Goal: Task Accomplishment & Management: Manage account settings

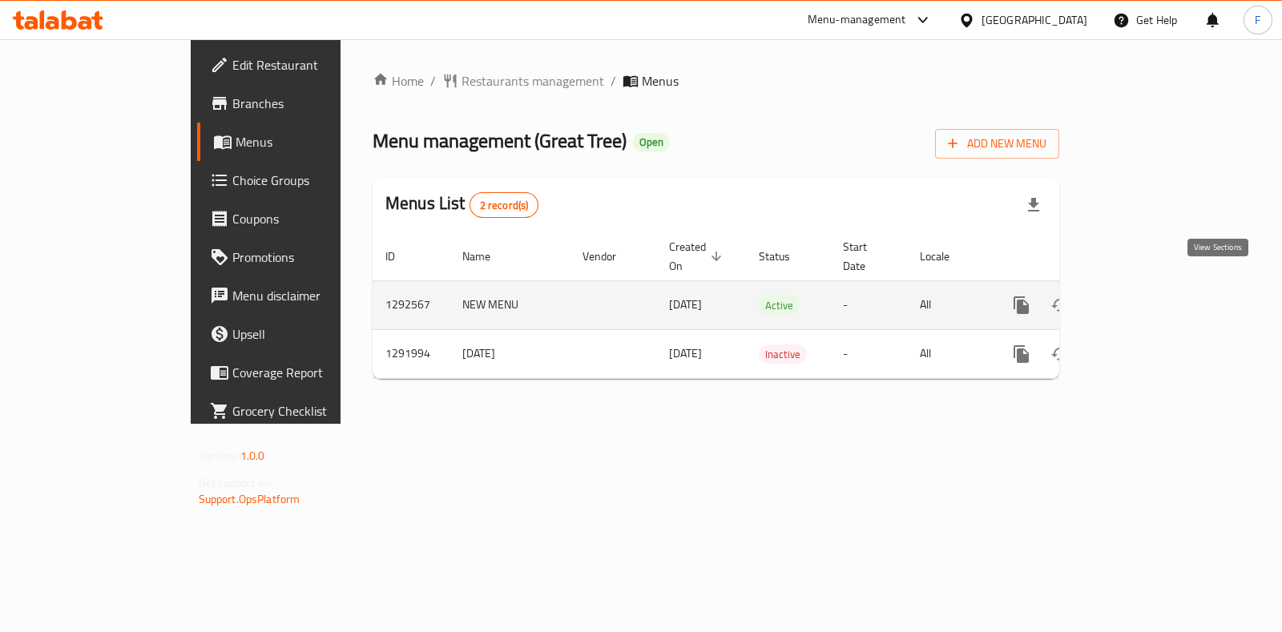
click at [1147, 296] on icon "enhanced table" at bounding box center [1137, 305] width 19 height 19
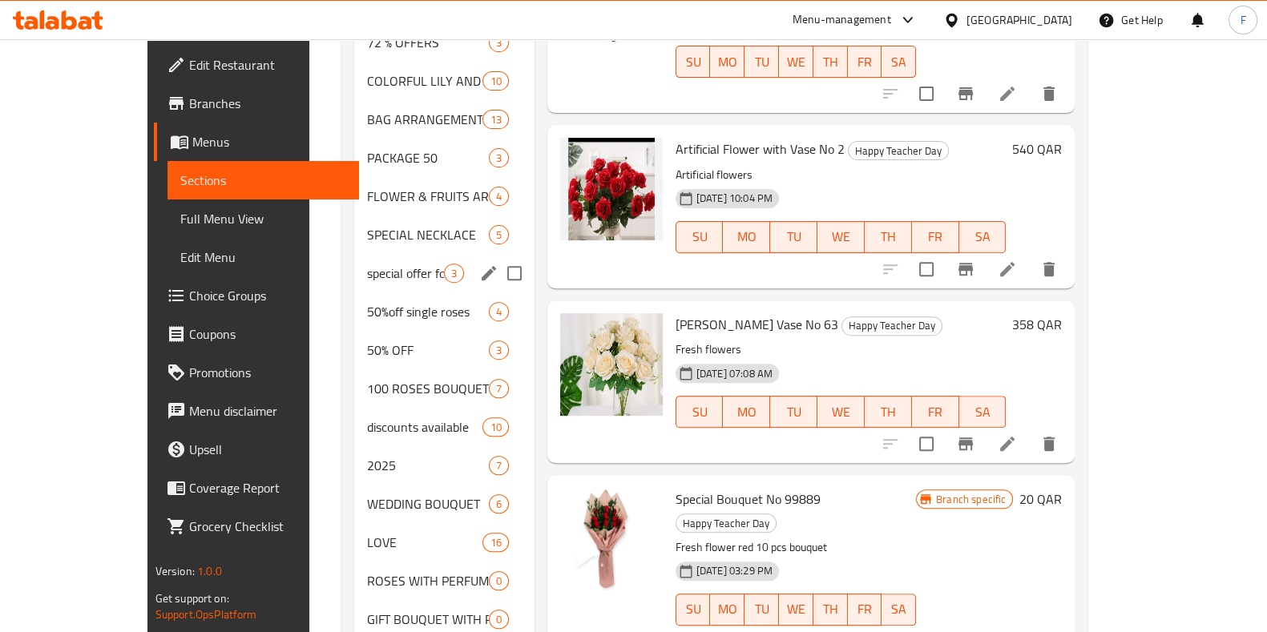
scroll to position [501, 0]
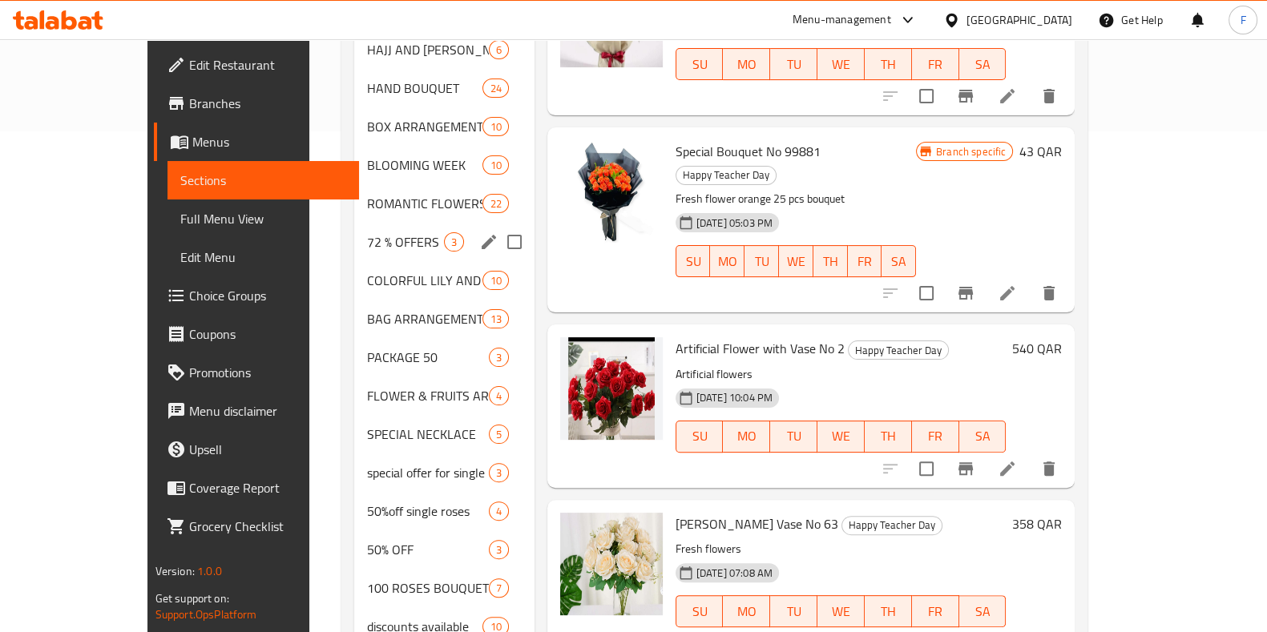
click at [498, 225] on input "Menu sections" at bounding box center [515, 242] width 34 height 34
checkbox input "true"
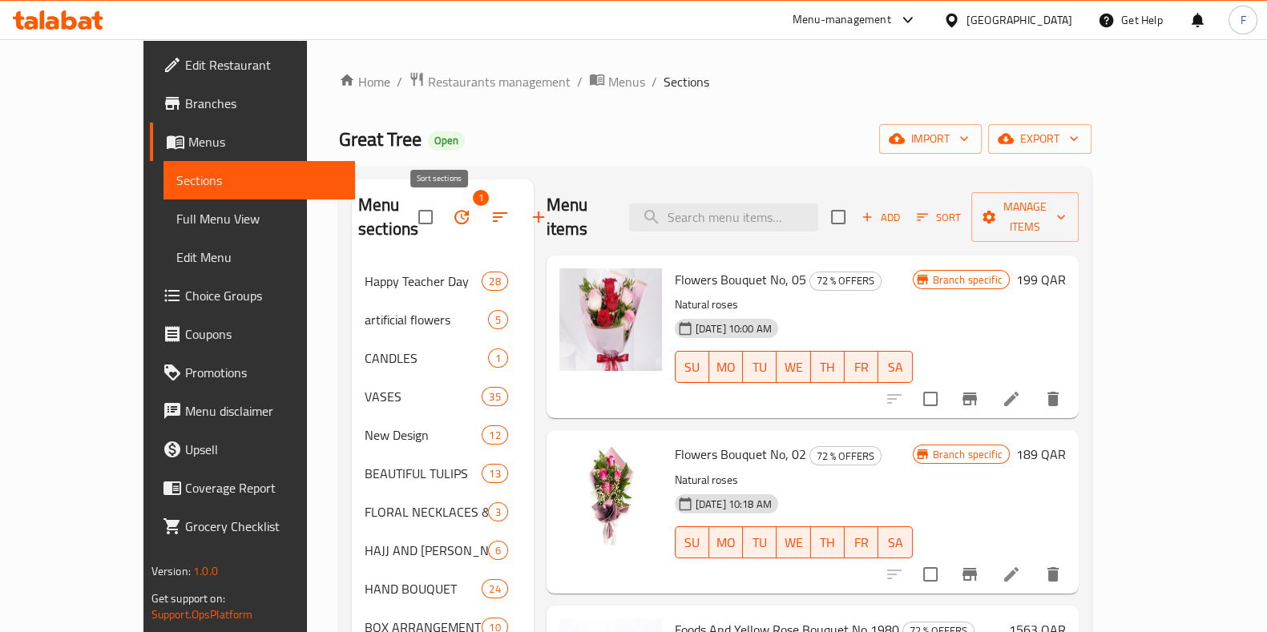
click at [491, 212] on icon "button" at bounding box center [500, 217] width 19 height 19
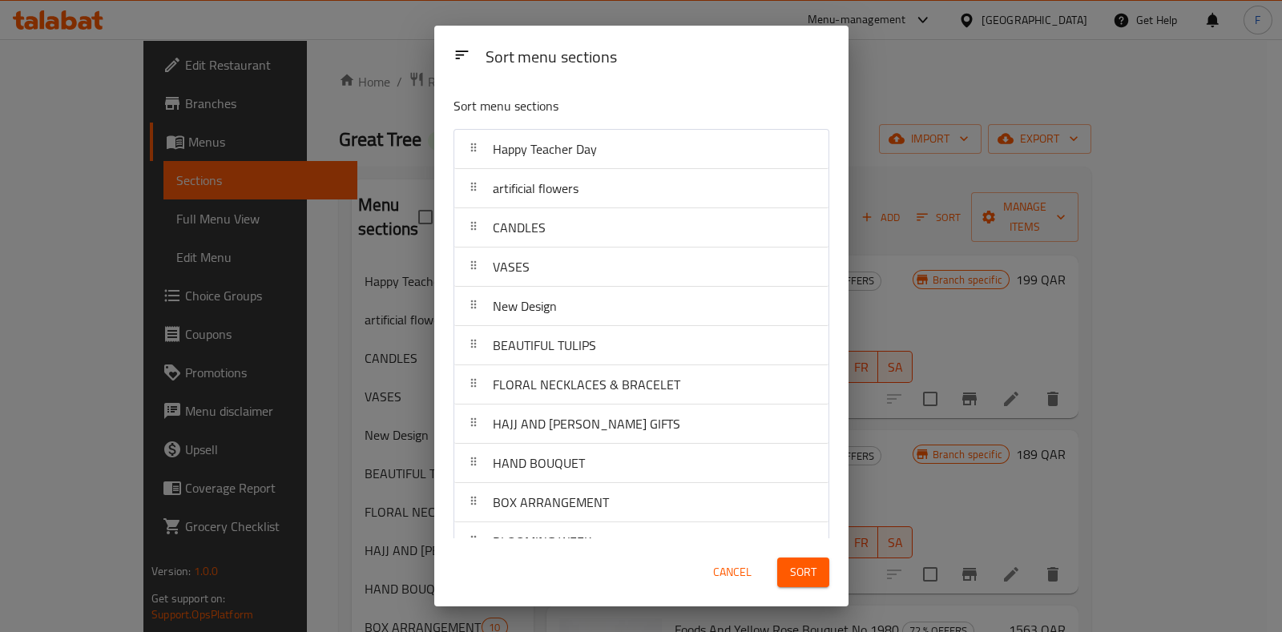
click at [416, 217] on div "Sort menu sections Sort menu sections Happy Teacher Day artificial flowers CAND…" at bounding box center [641, 316] width 1282 height 632
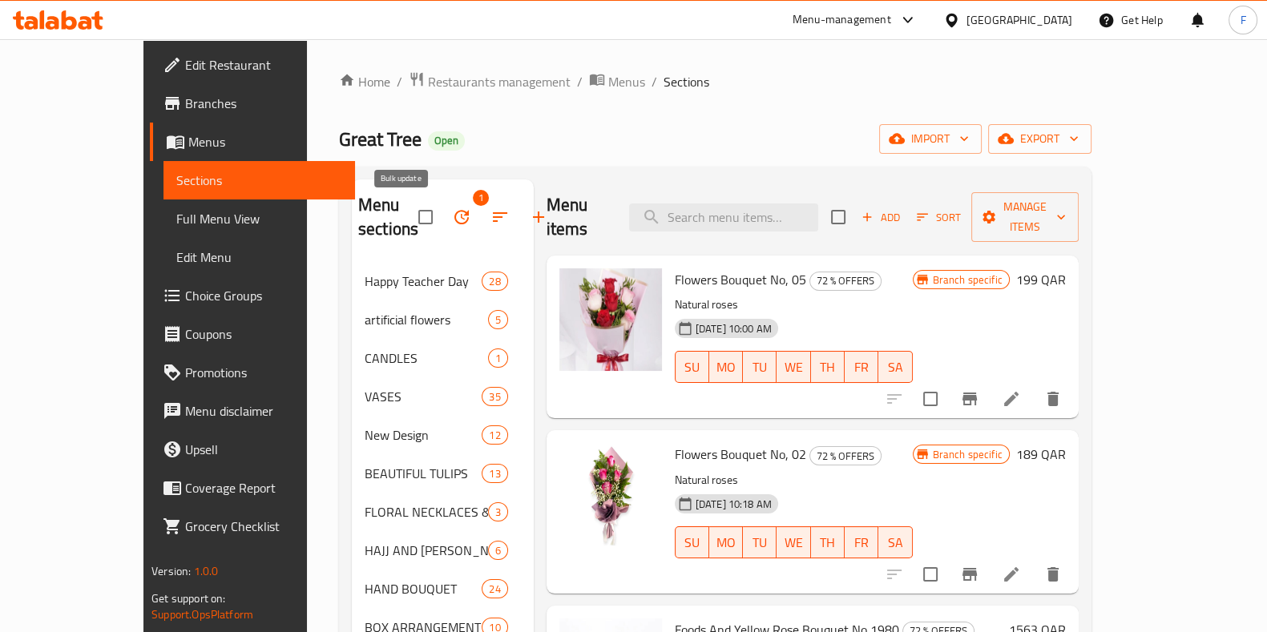
click at [452, 216] on icon "button" at bounding box center [461, 217] width 19 height 19
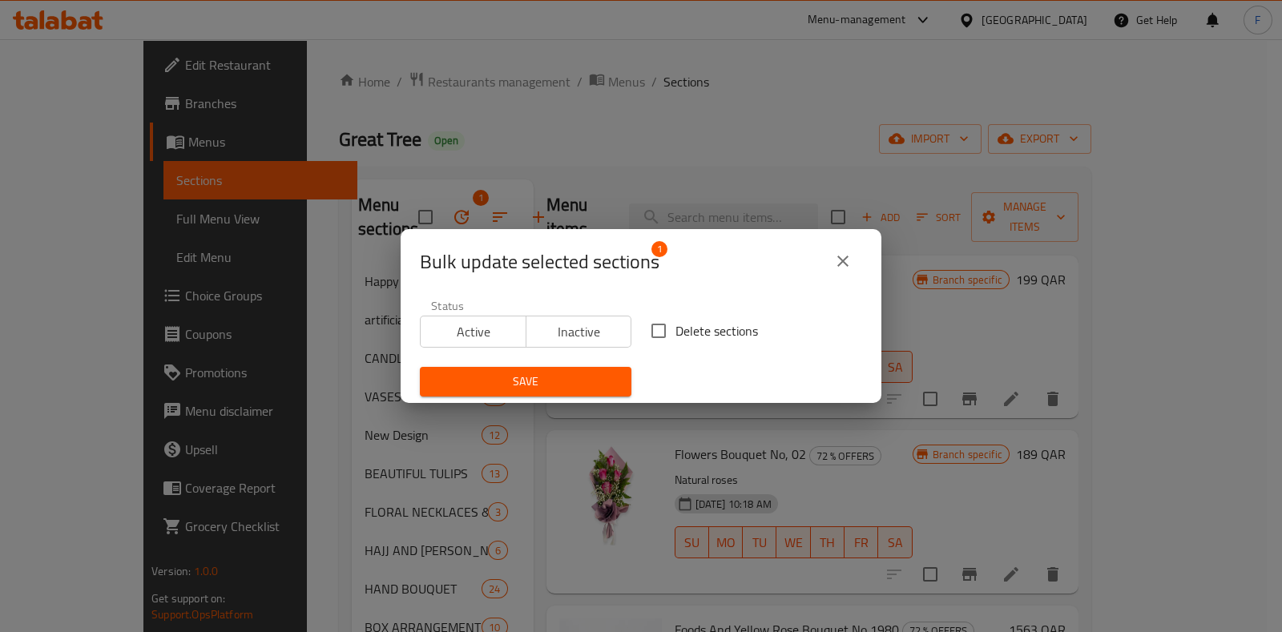
click at [676, 327] on span "Delete sections" at bounding box center [717, 330] width 83 height 19
click at [676, 327] on input "Delete sections" at bounding box center [659, 331] width 34 height 34
checkbox input "true"
click at [577, 372] on span "Save" at bounding box center [526, 382] width 186 height 20
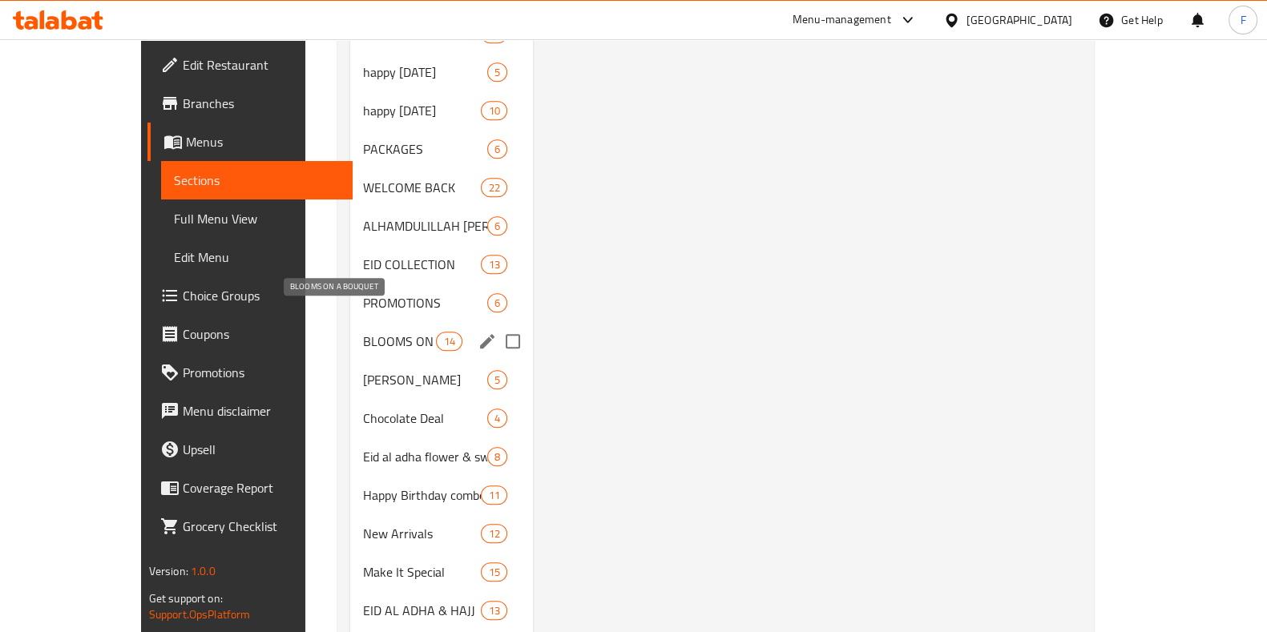
scroll to position [1725, 0]
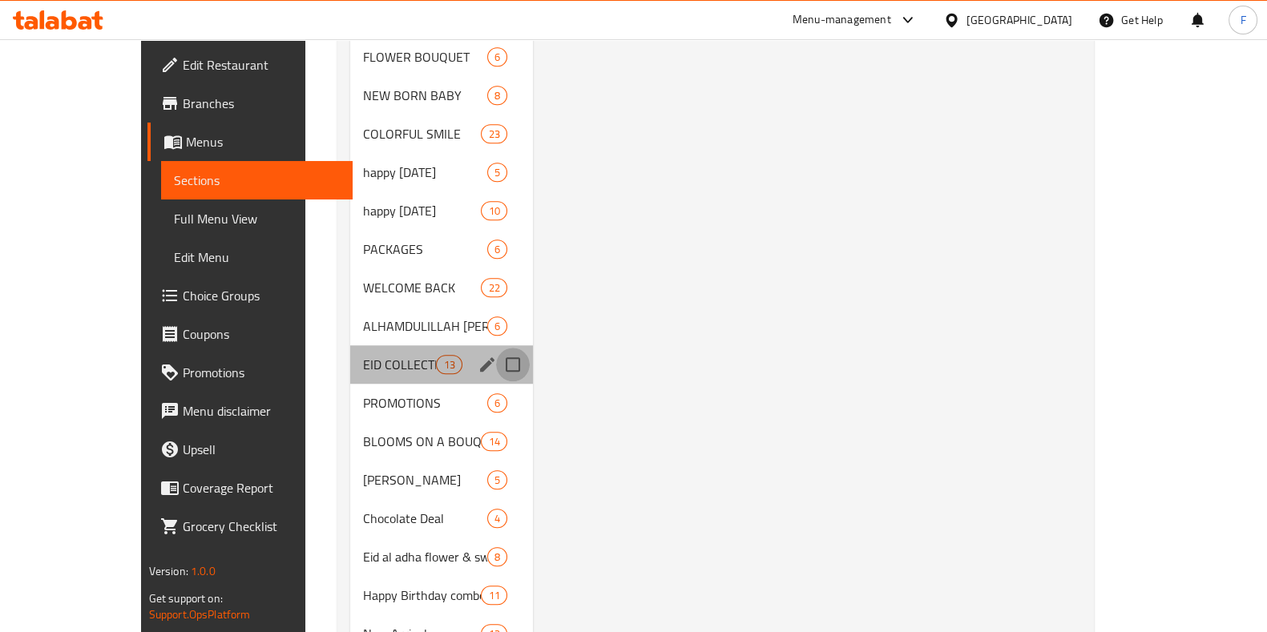
click at [496, 348] on input "Menu sections" at bounding box center [513, 365] width 34 height 34
checkbox input "true"
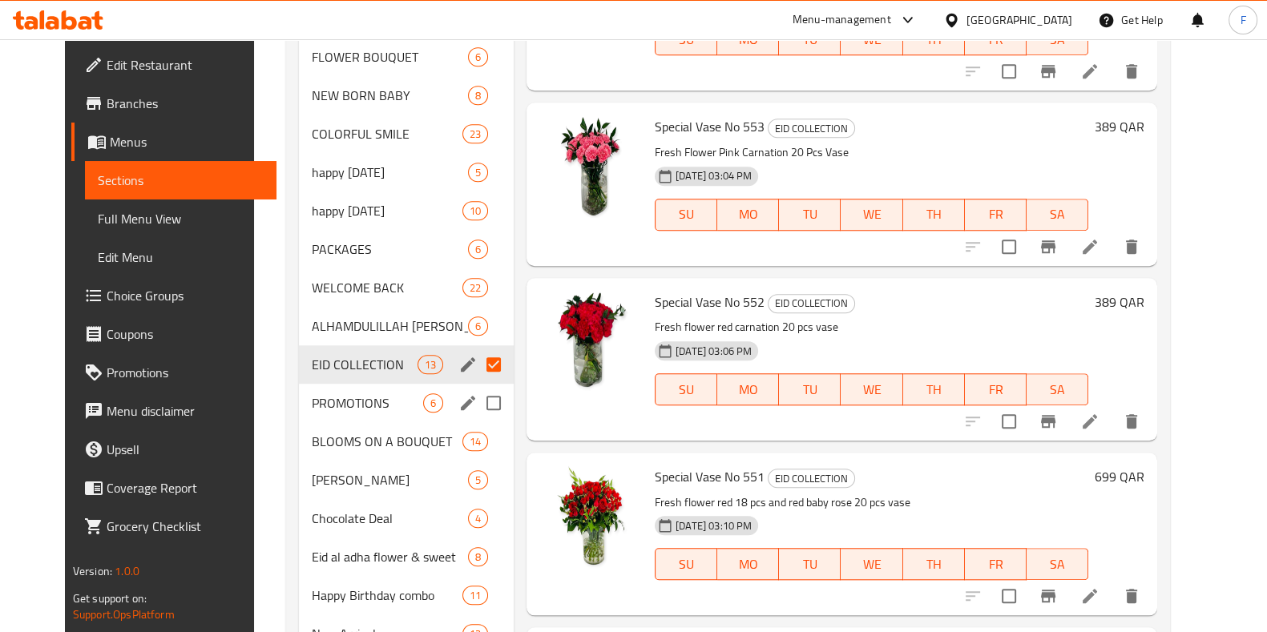
click at [478, 402] on input "Menu sections" at bounding box center [494, 403] width 34 height 34
checkbox input "true"
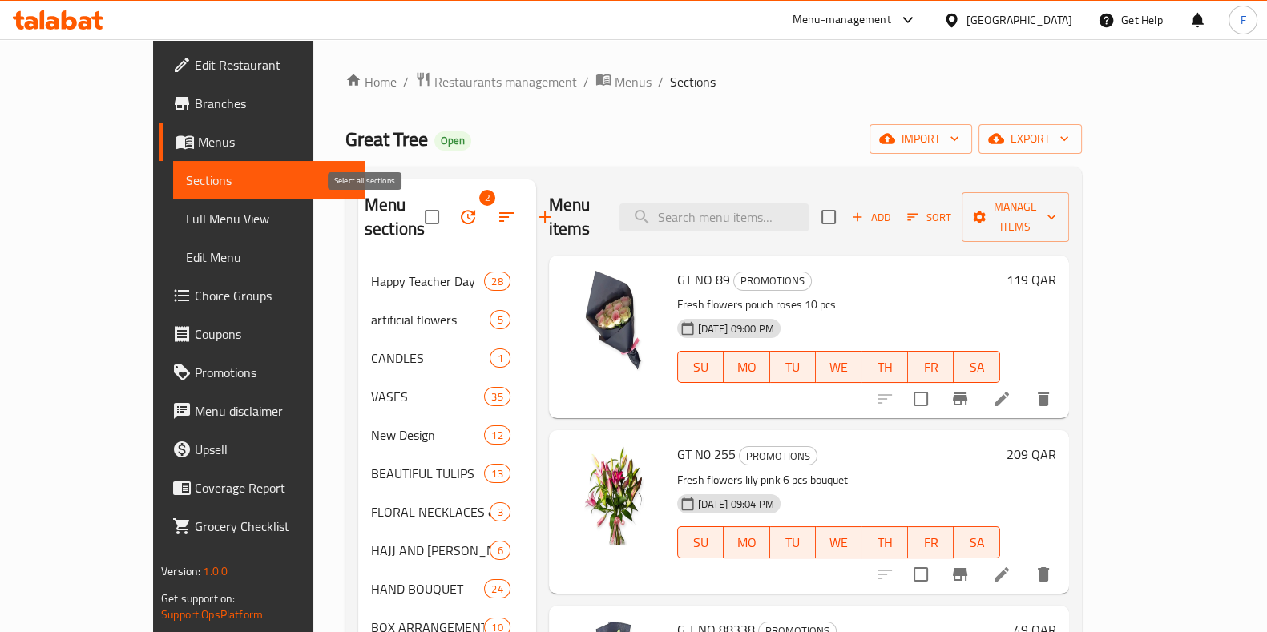
drag, startPoint x: 367, startPoint y: 217, endPoint x: 372, endPoint y: 228, distance: 11.5
click at [415, 217] on input "checkbox" at bounding box center [432, 217] width 34 height 34
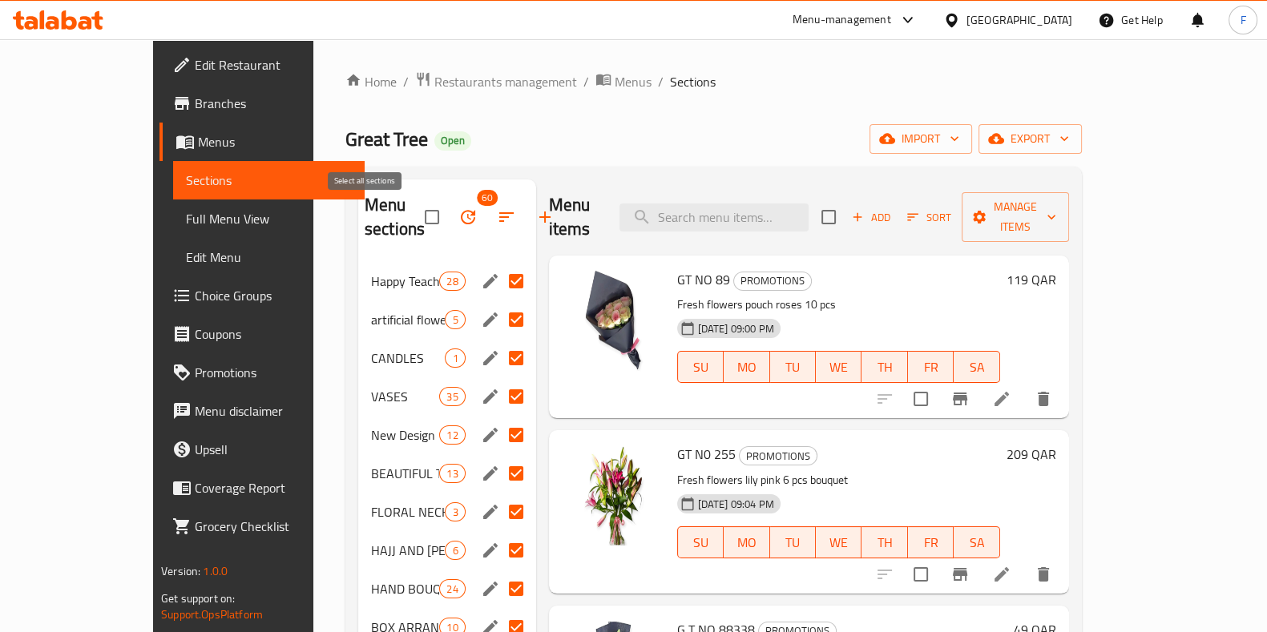
click at [415, 220] on input "checkbox" at bounding box center [432, 217] width 34 height 34
checkbox input "false"
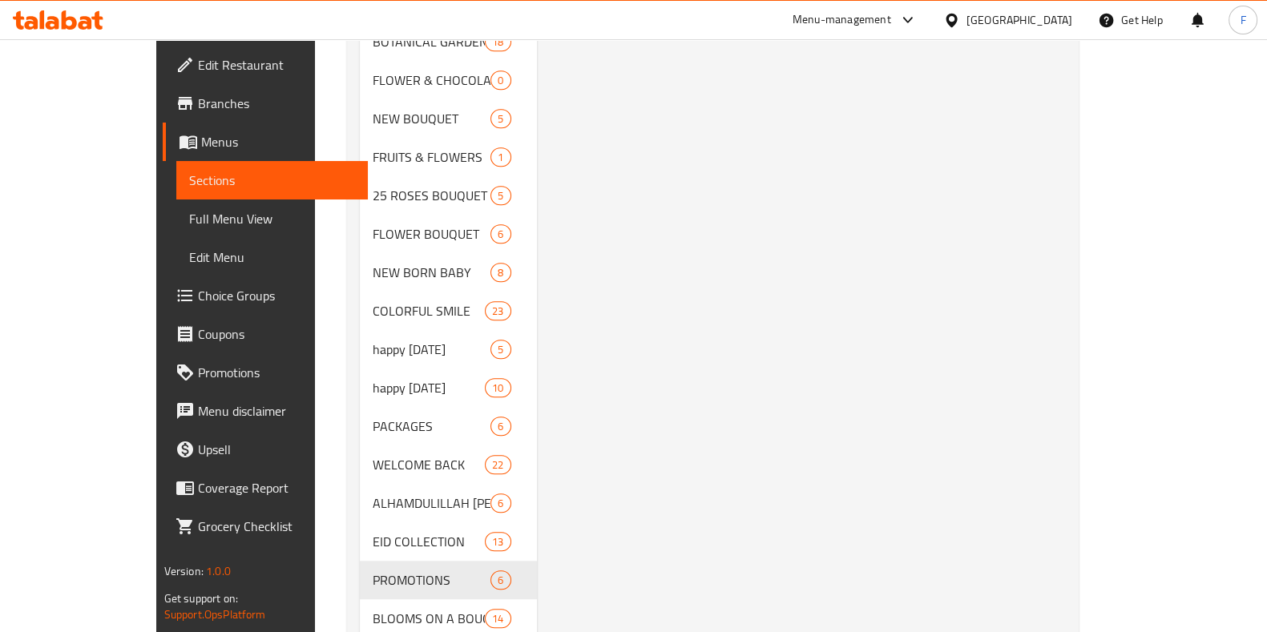
scroll to position [1703, 0]
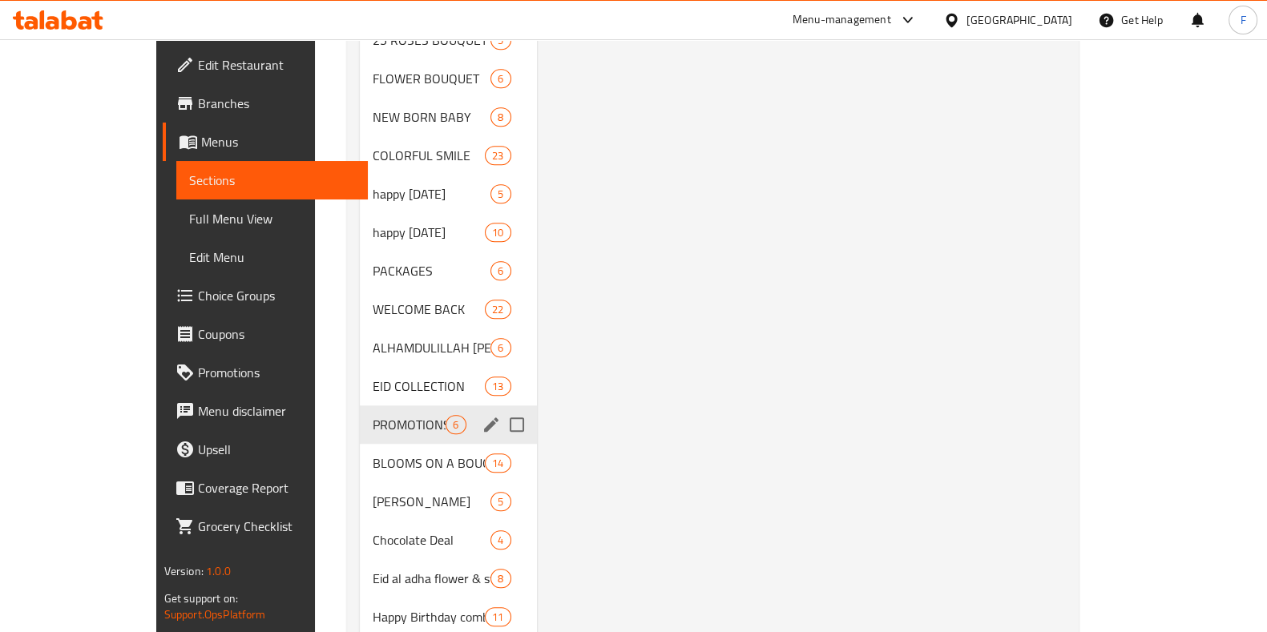
click at [500, 408] on input "Menu sections" at bounding box center [517, 425] width 34 height 34
checkbox input "true"
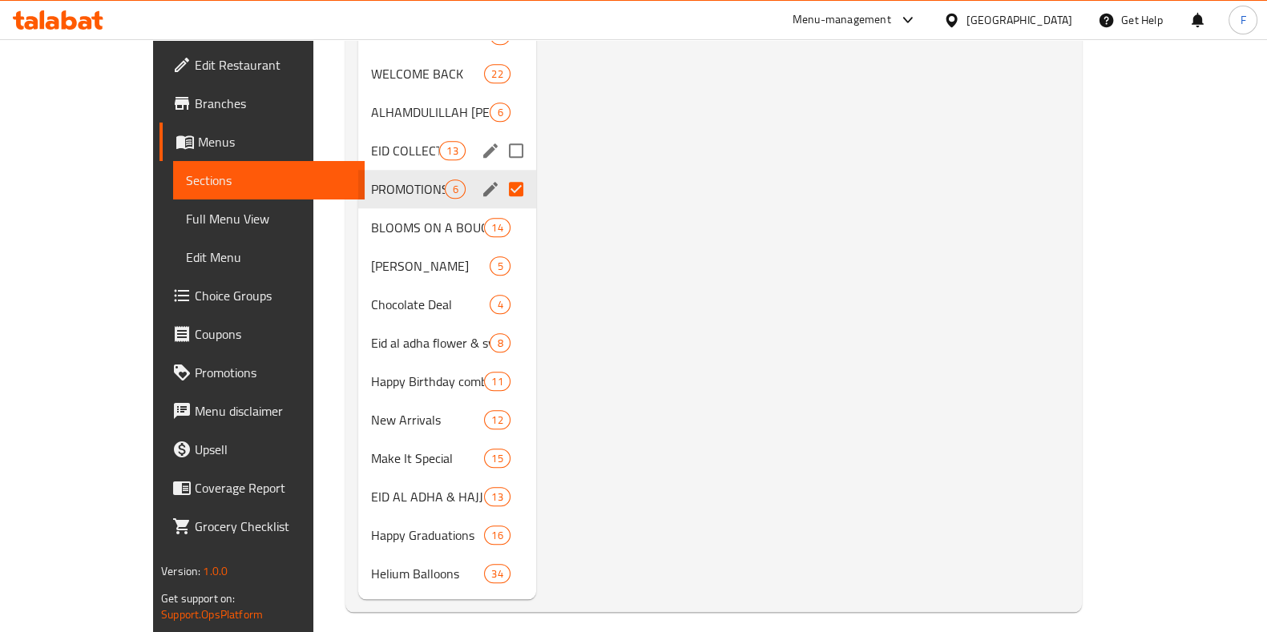
scroll to position [1949, 0]
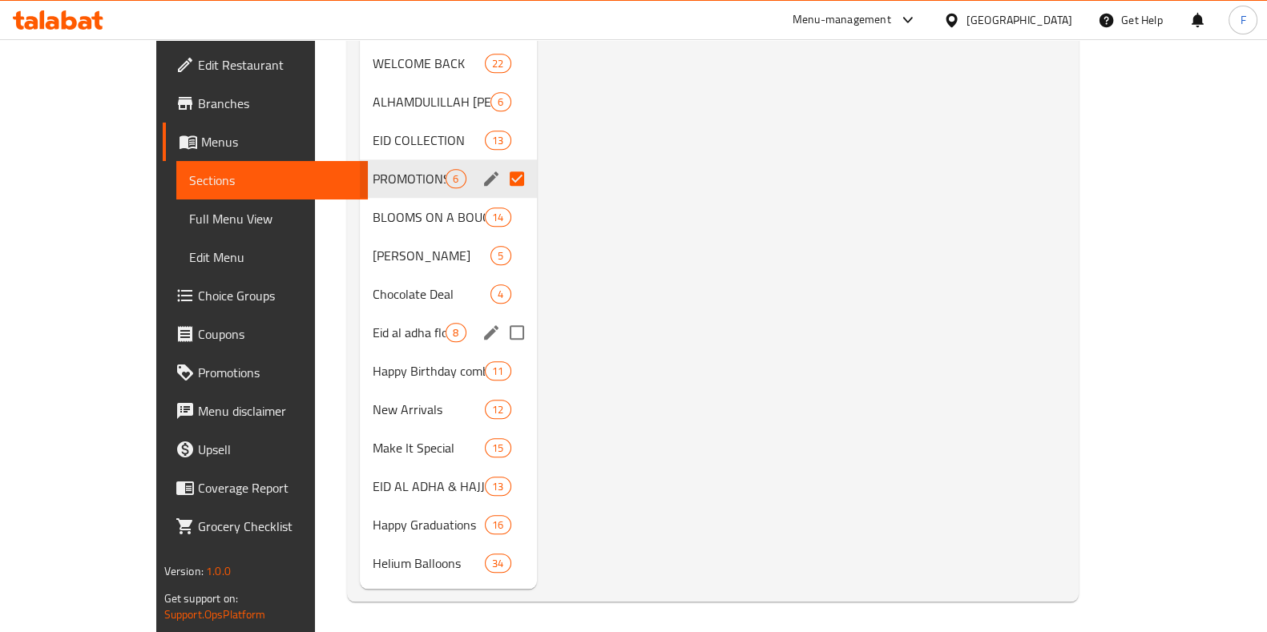
click at [500, 331] on input "Menu sections" at bounding box center [517, 333] width 34 height 34
checkbox input "true"
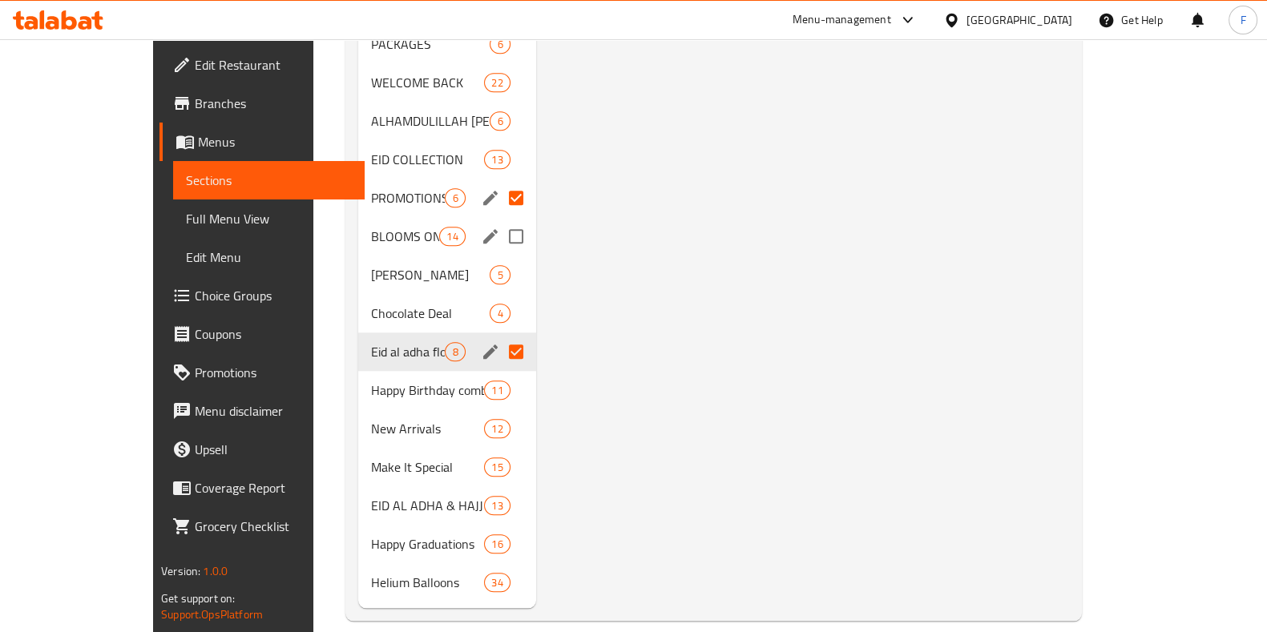
scroll to position [1949, 0]
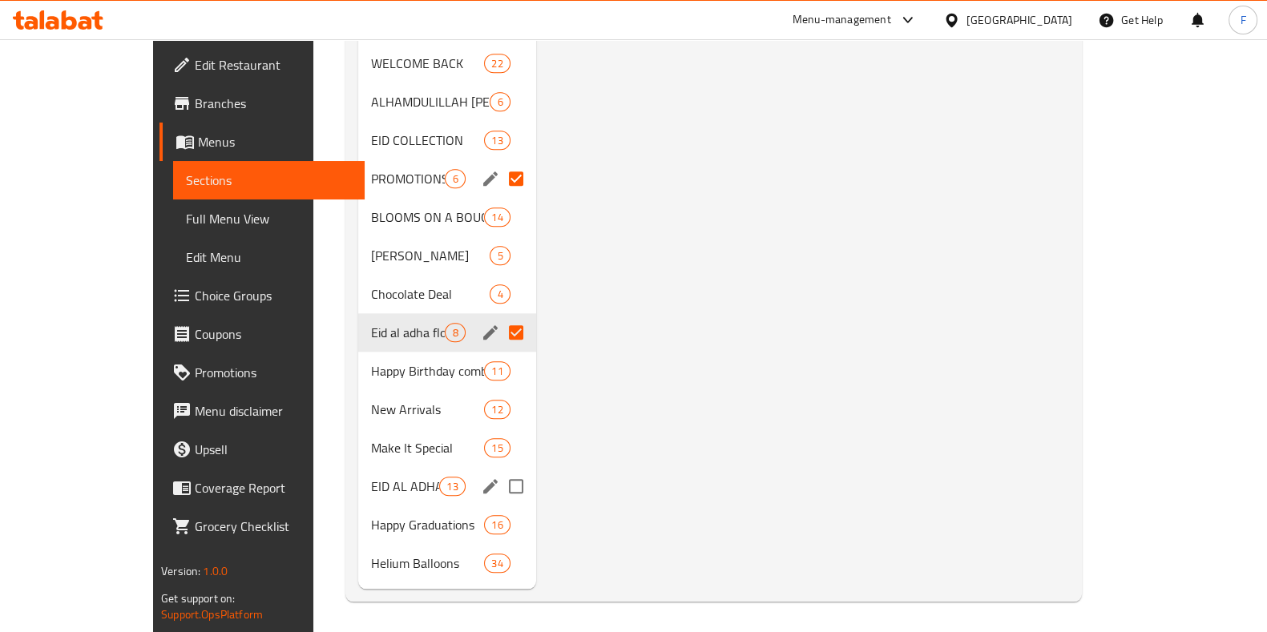
click at [499, 479] on input "Menu sections" at bounding box center [516, 487] width 34 height 34
checkbox input "true"
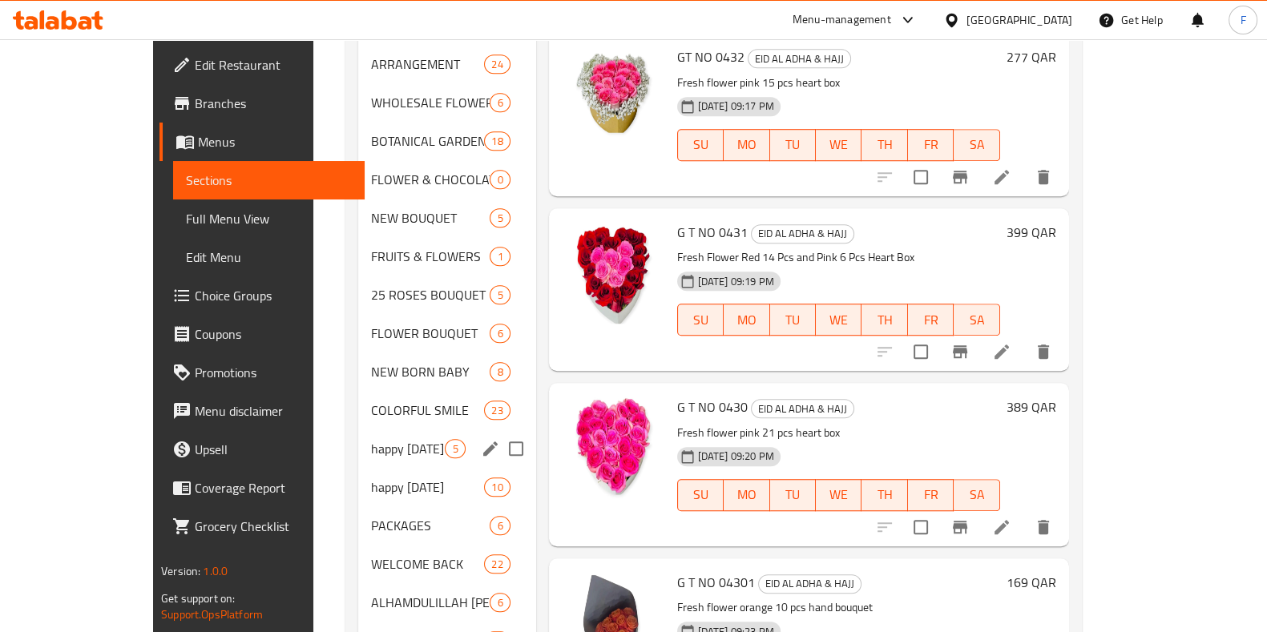
scroll to position [1248, 0]
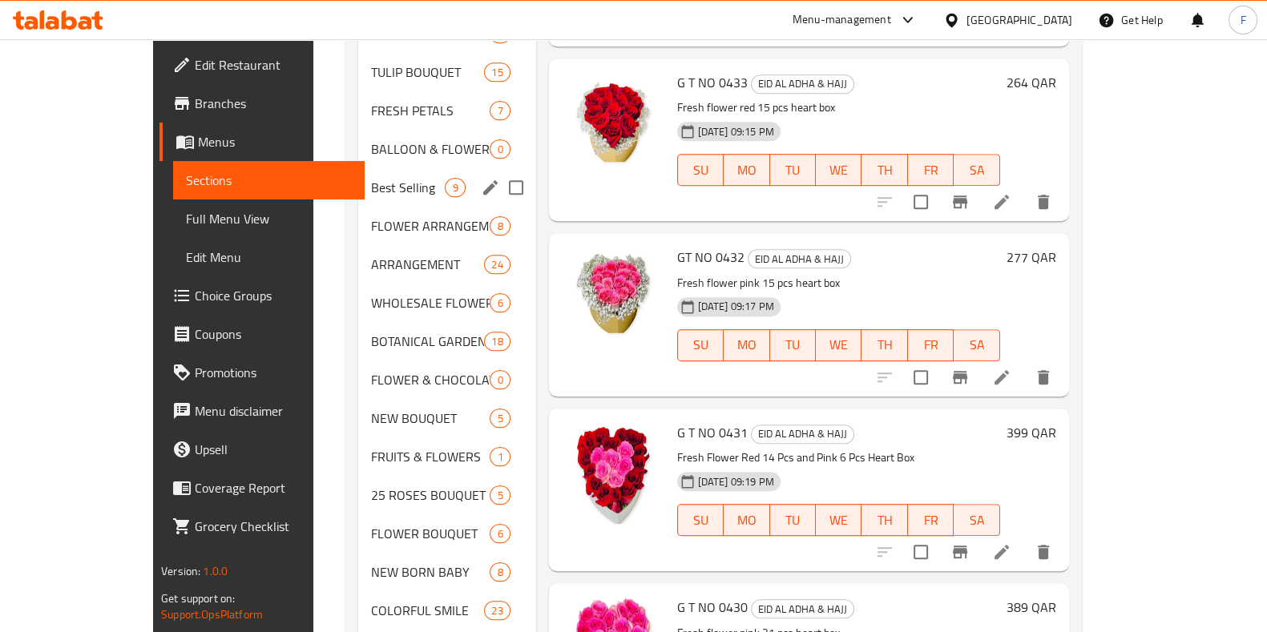
click at [499, 182] on input "Menu sections" at bounding box center [516, 188] width 34 height 34
checkbox input "true"
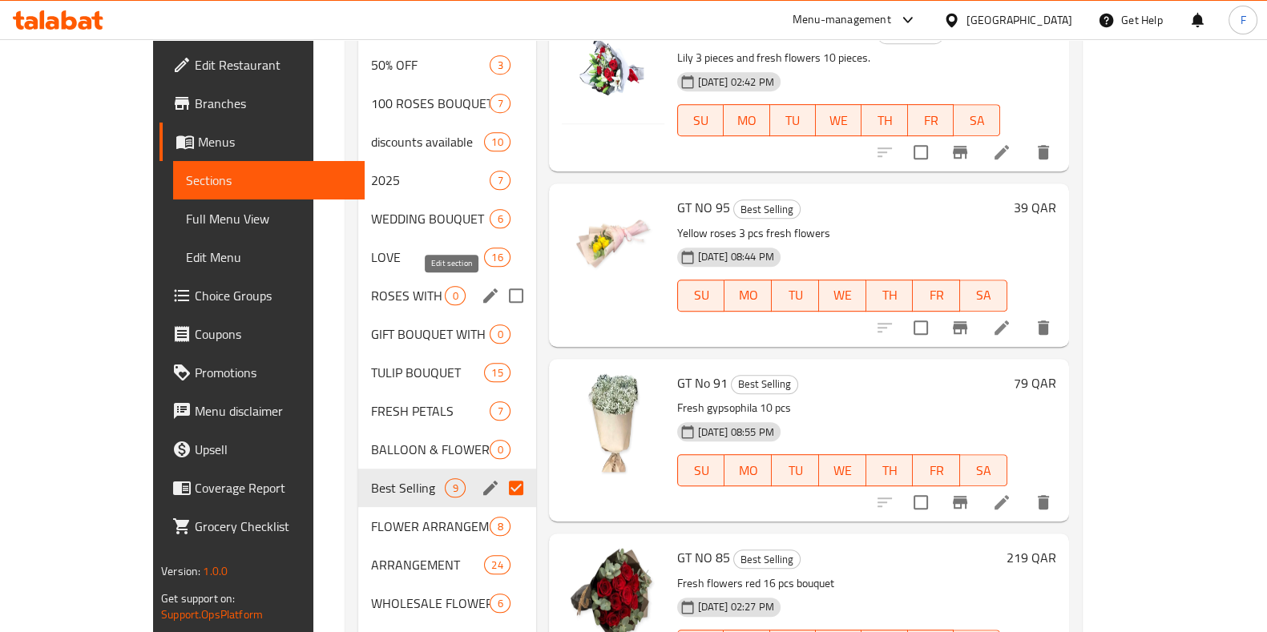
scroll to position [847, 0]
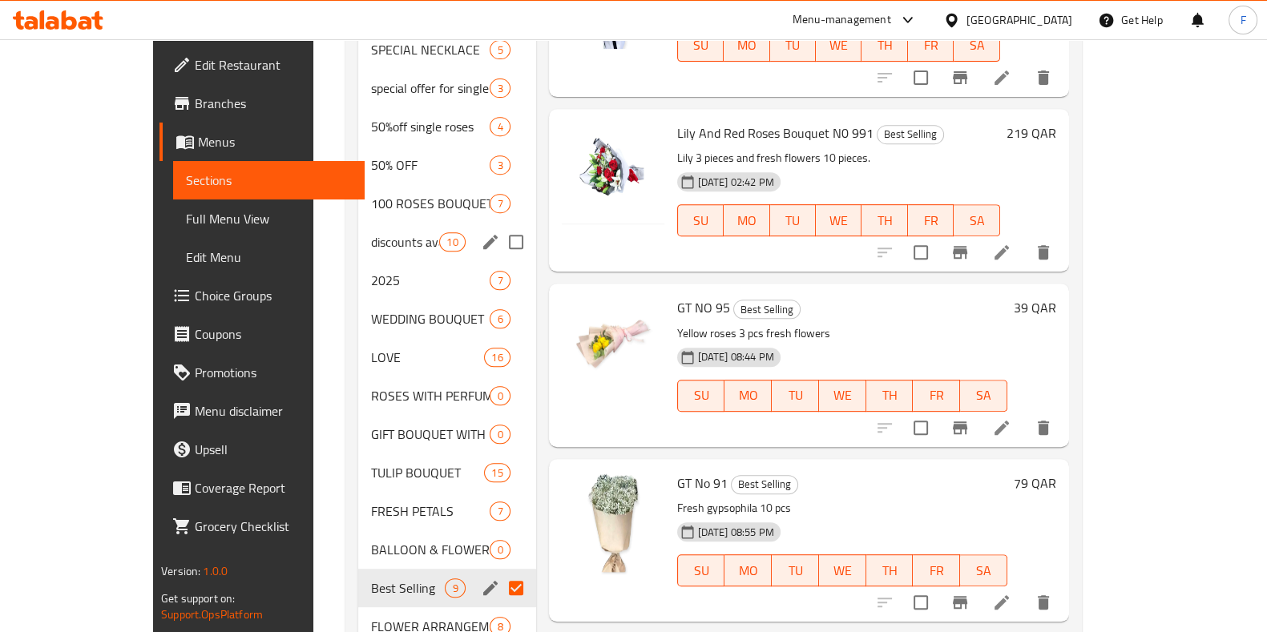
click at [499, 240] on input "Menu sections" at bounding box center [516, 242] width 34 height 34
checkbox input "true"
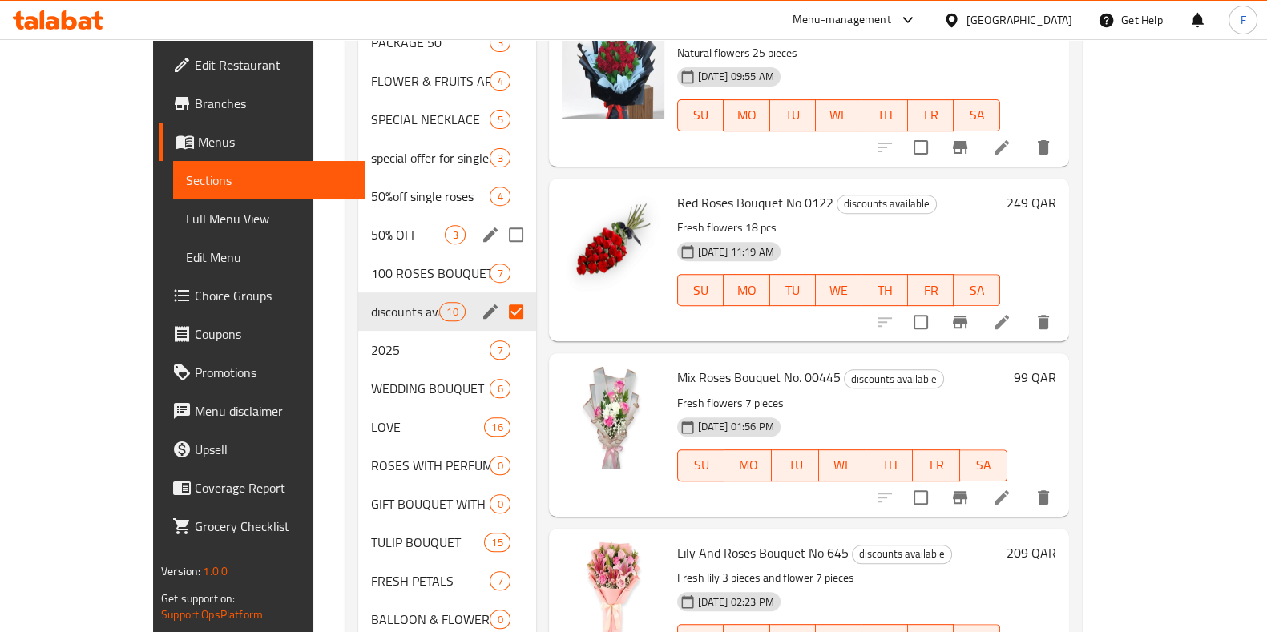
scroll to position [747, 0]
